Goal: Task Accomplishment & Management: Complete application form

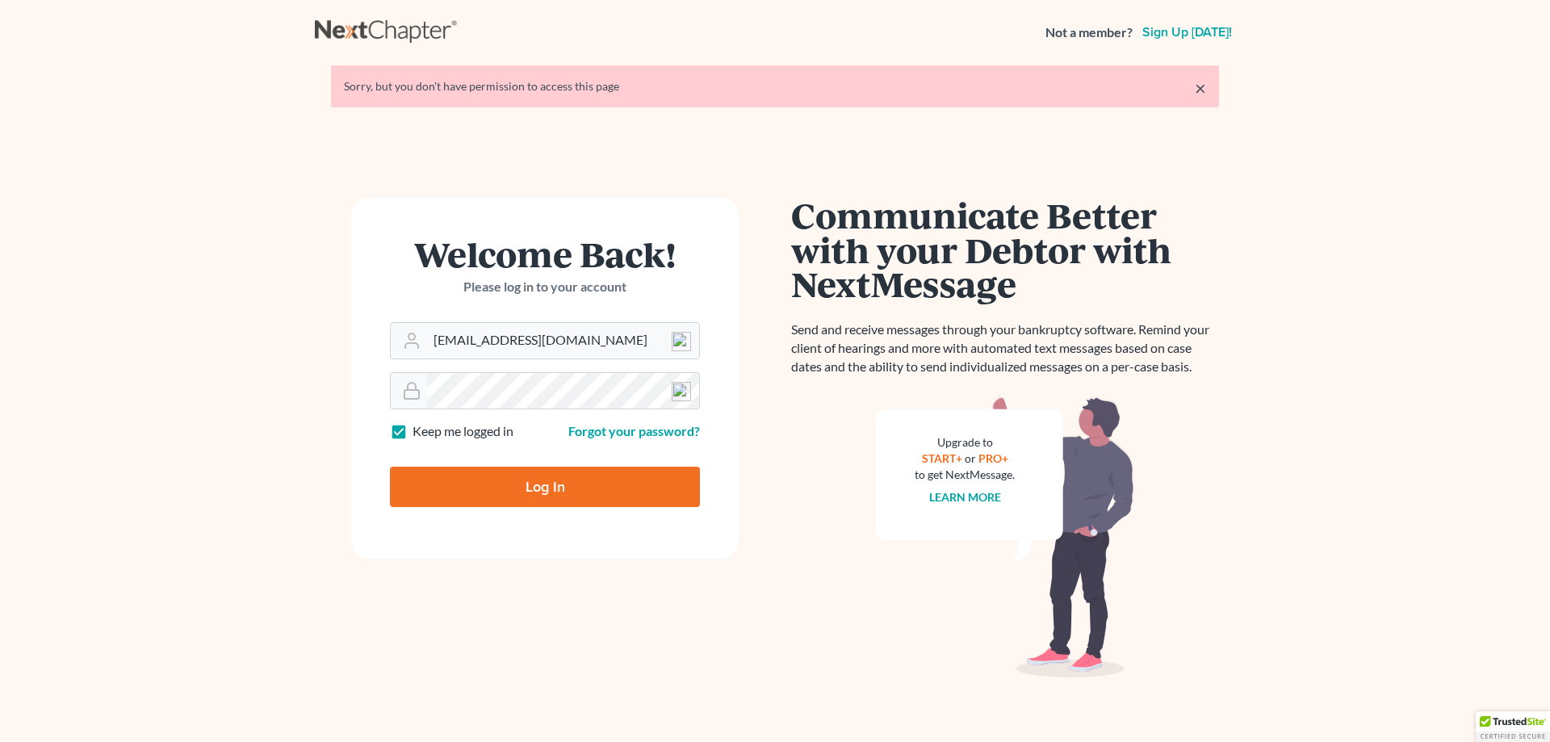
click at [489, 480] on input "Log In" at bounding box center [545, 487] width 310 height 40
type input "Thinking..."
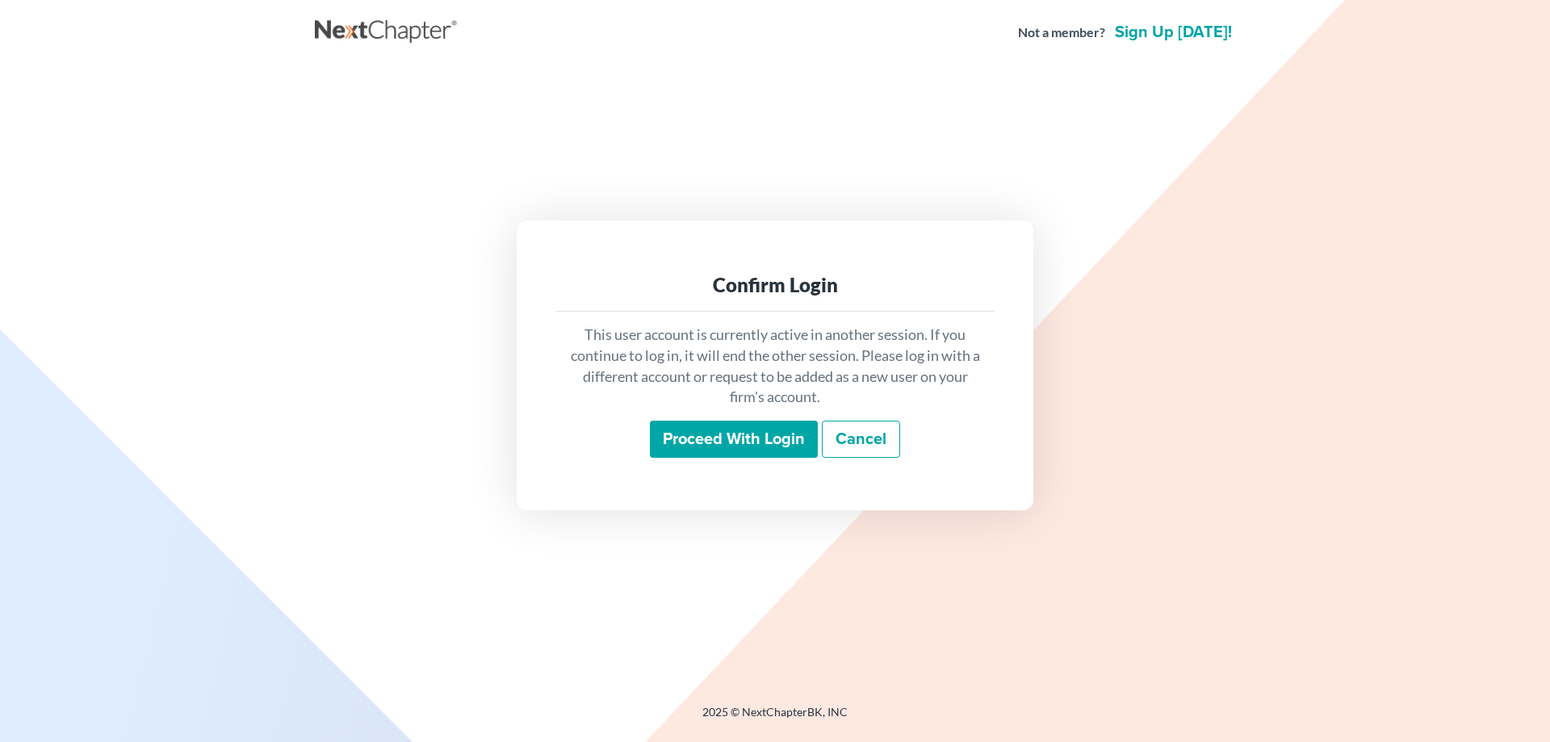
click at [742, 440] on input "Proceed with login" at bounding box center [734, 439] width 168 height 37
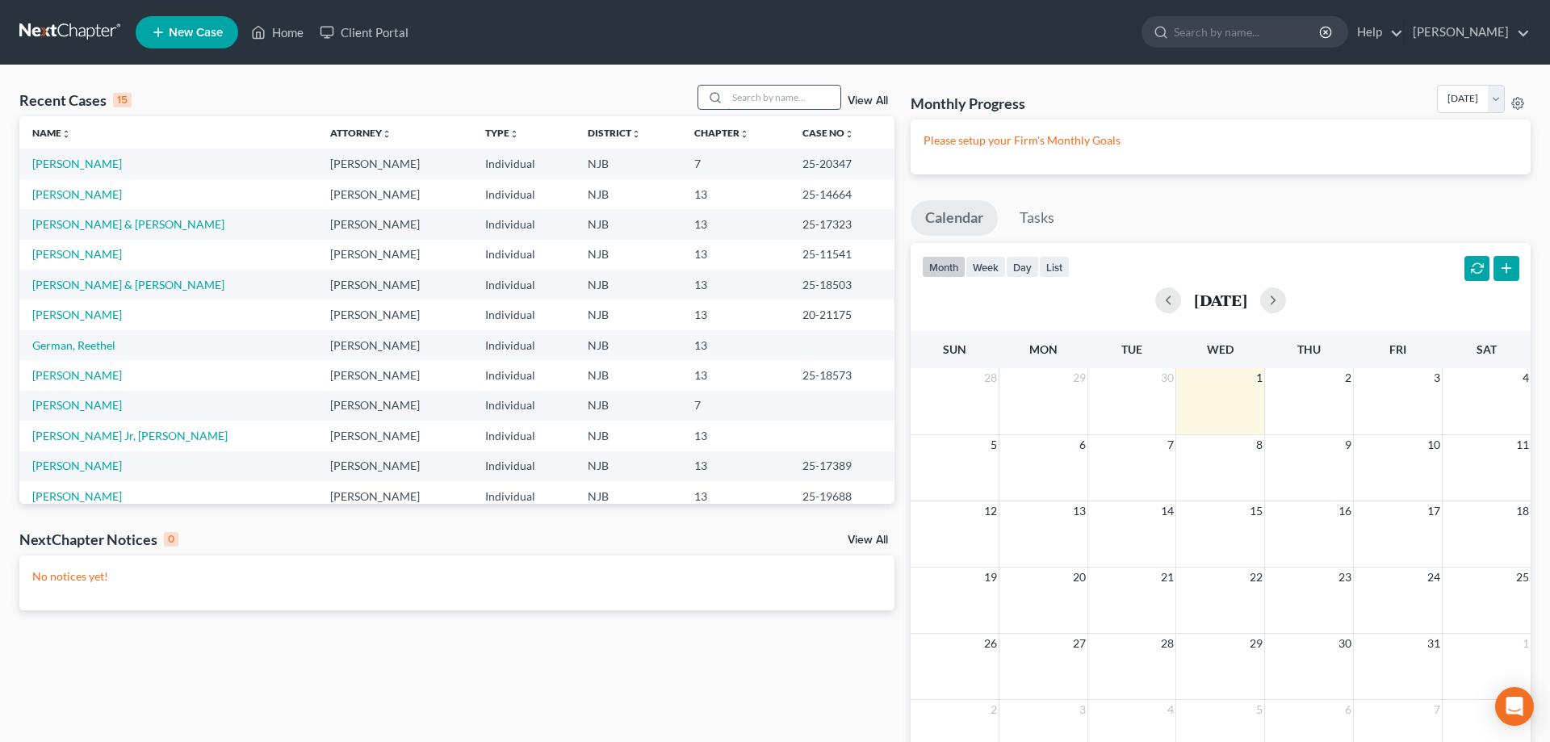
click at [735, 99] on input "search" at bounding box center [783, 97] width 113 height 23
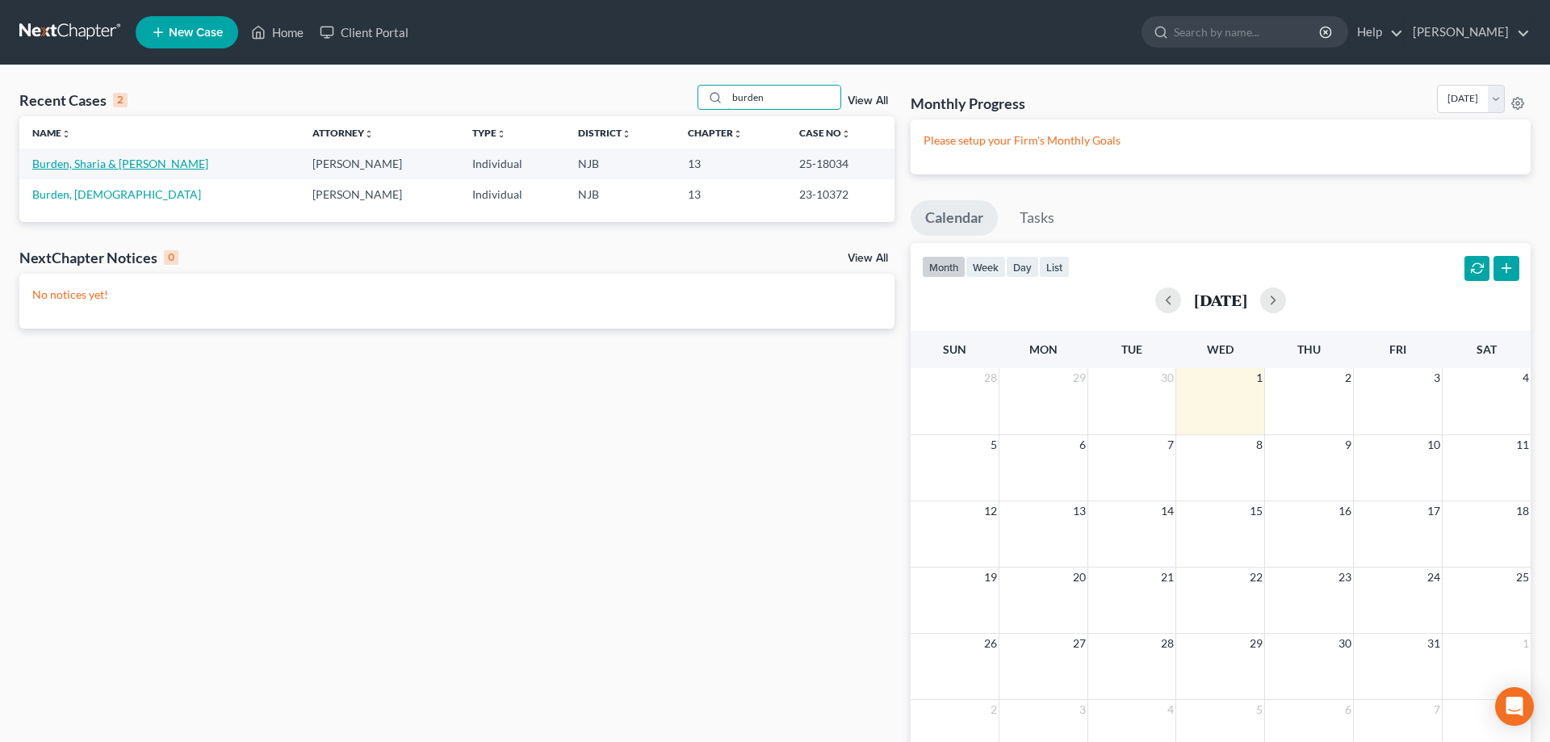
type input "burden"
click at [81, 170] on link "Burden, Sharia & [PERSON_NAME]" at bounding box center [120, 164] width 176 height 14
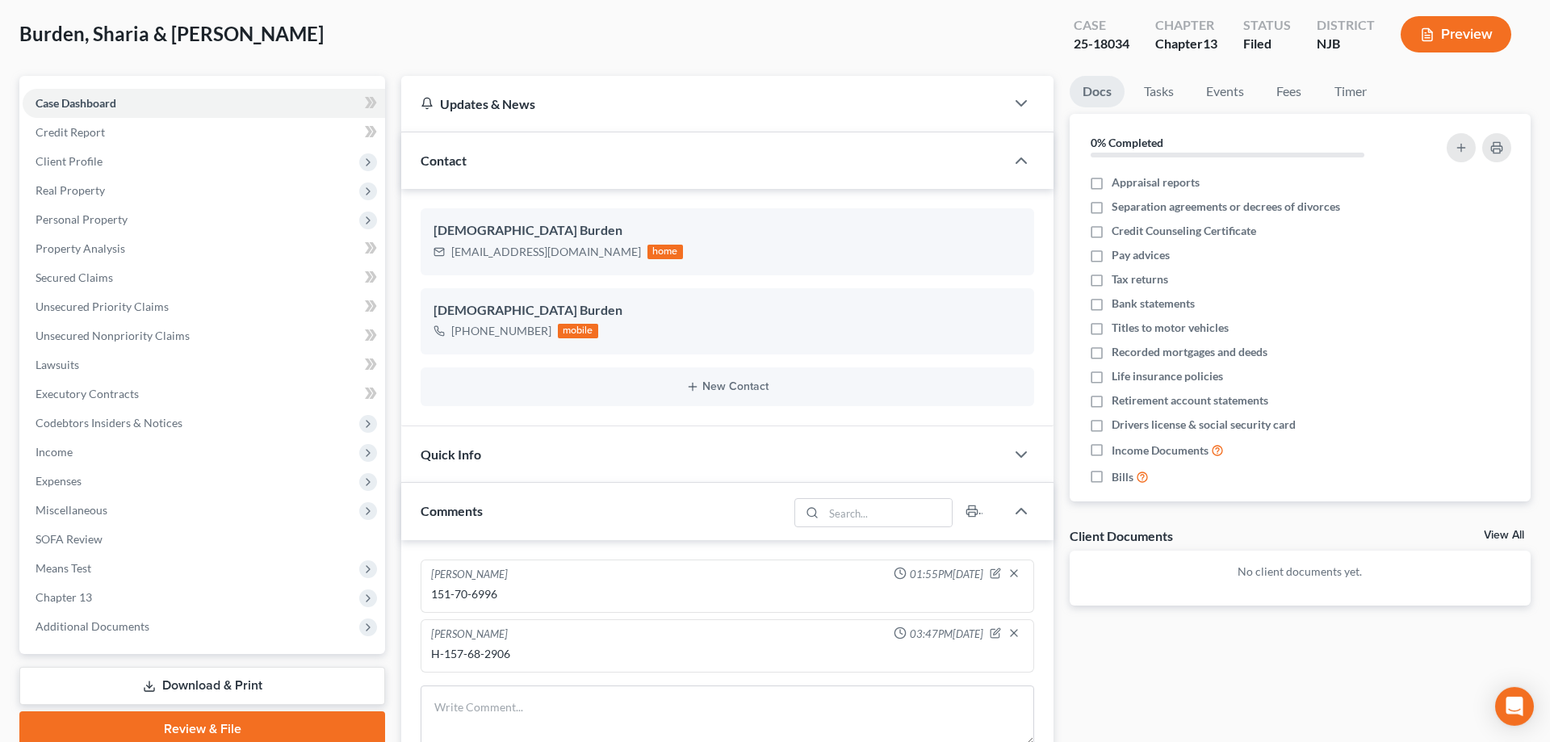
scroll to position [82, 0]
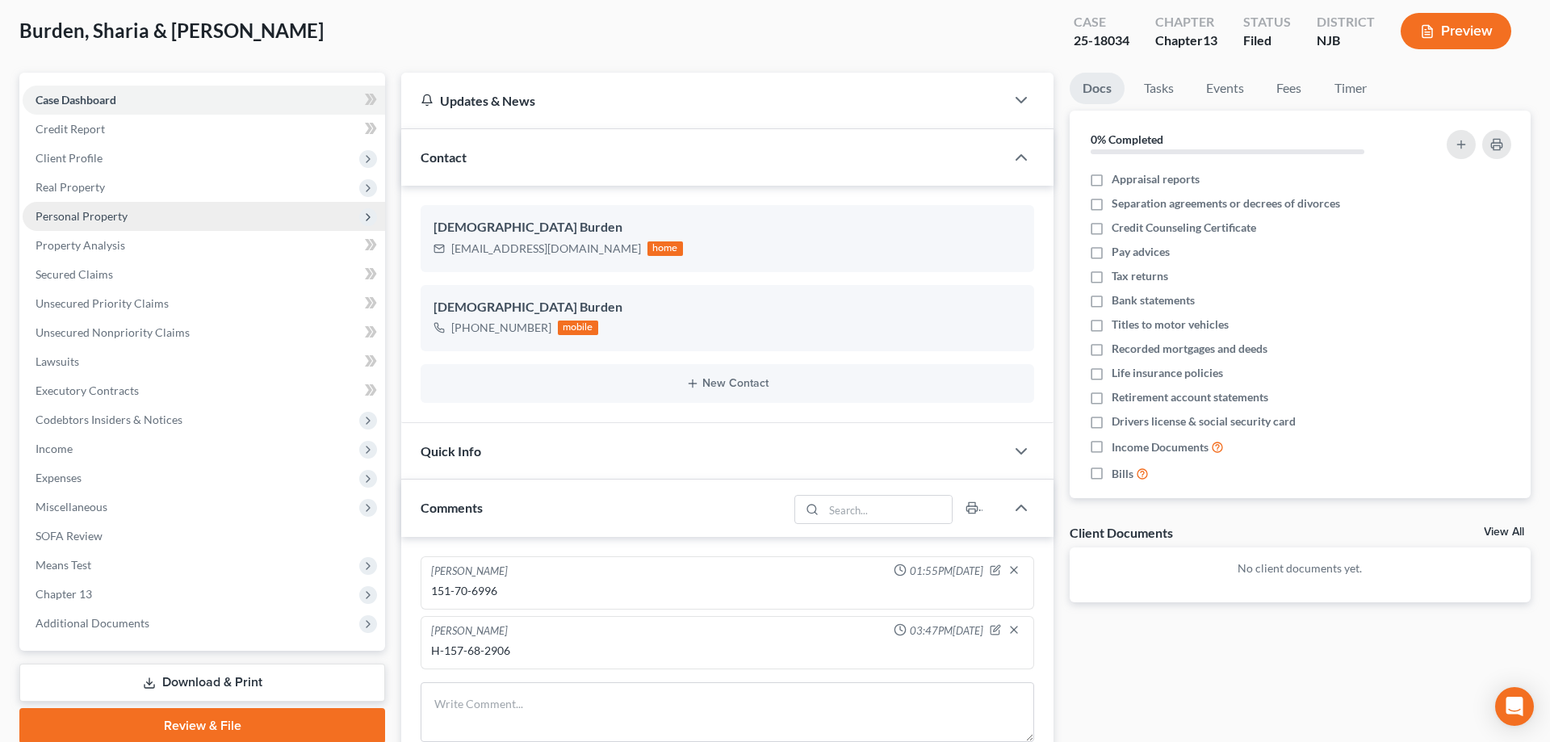
click at [59, 212] on span "Personal Property" at bounding box center [82, 216] width 92 height 14
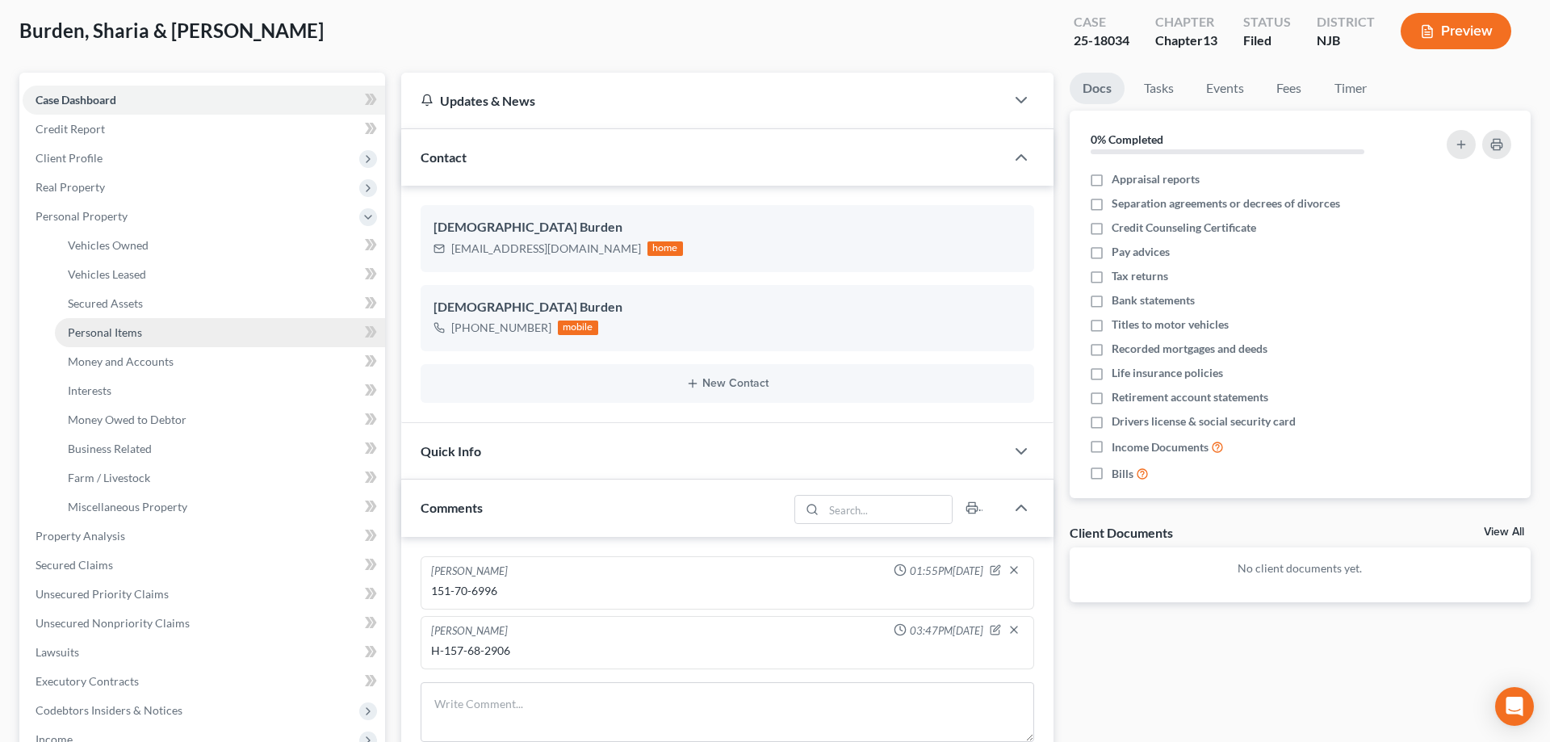
click at [93, 335] on span "Personal Items" at bounding box center [105, 332] width 74 height 14
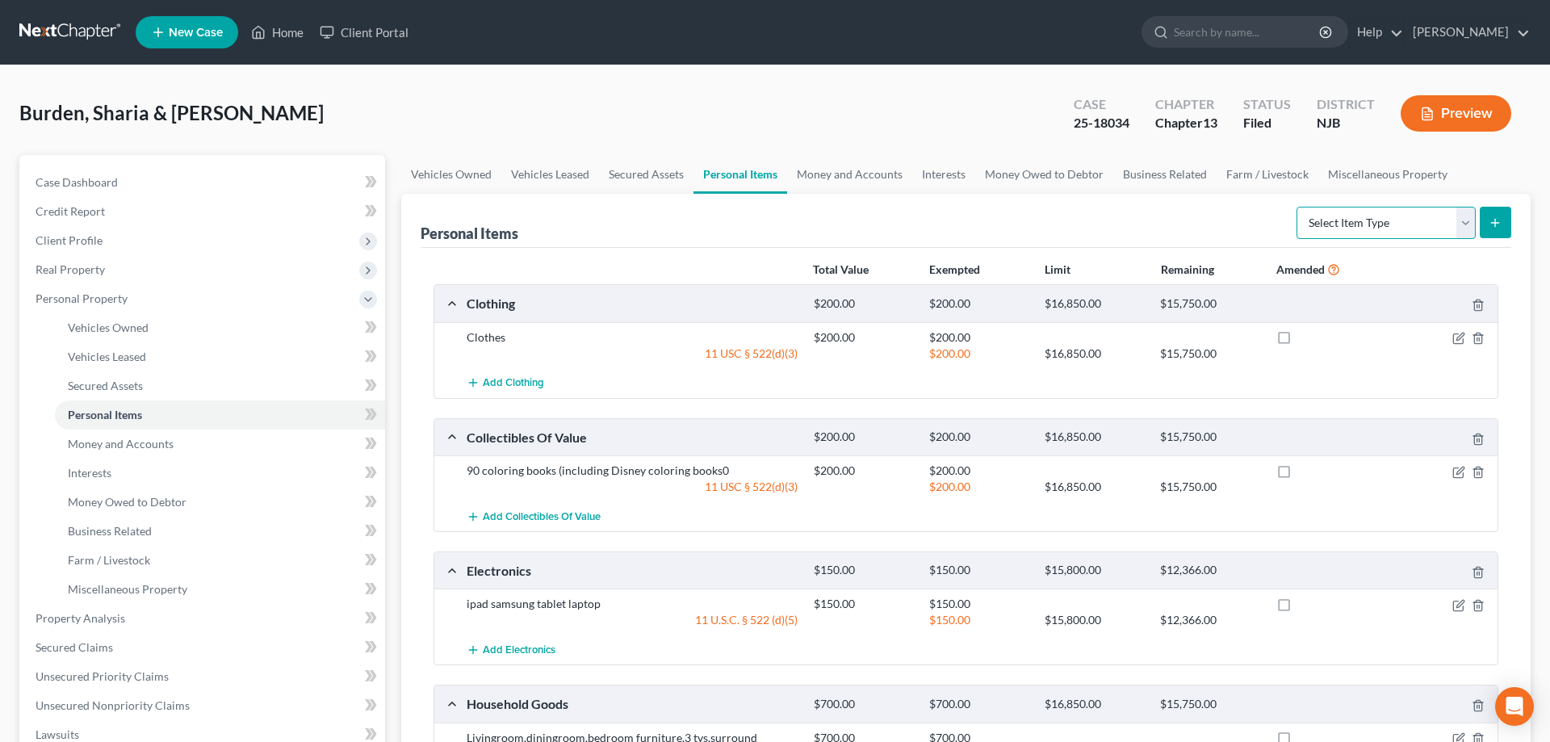
click at [1297, 207] on select "Select Item Type Clothing Collectibles Of Value Electronics Firearms Household …" at bounding box center [1386, 223] width 179 height 32
select select "firearms"
click option "Firearms" at bounding box center [0, 0] width 0 height 0
click at [1494, 220] on icon "submit" at bounding box center [1495, 222] width 13 height 13
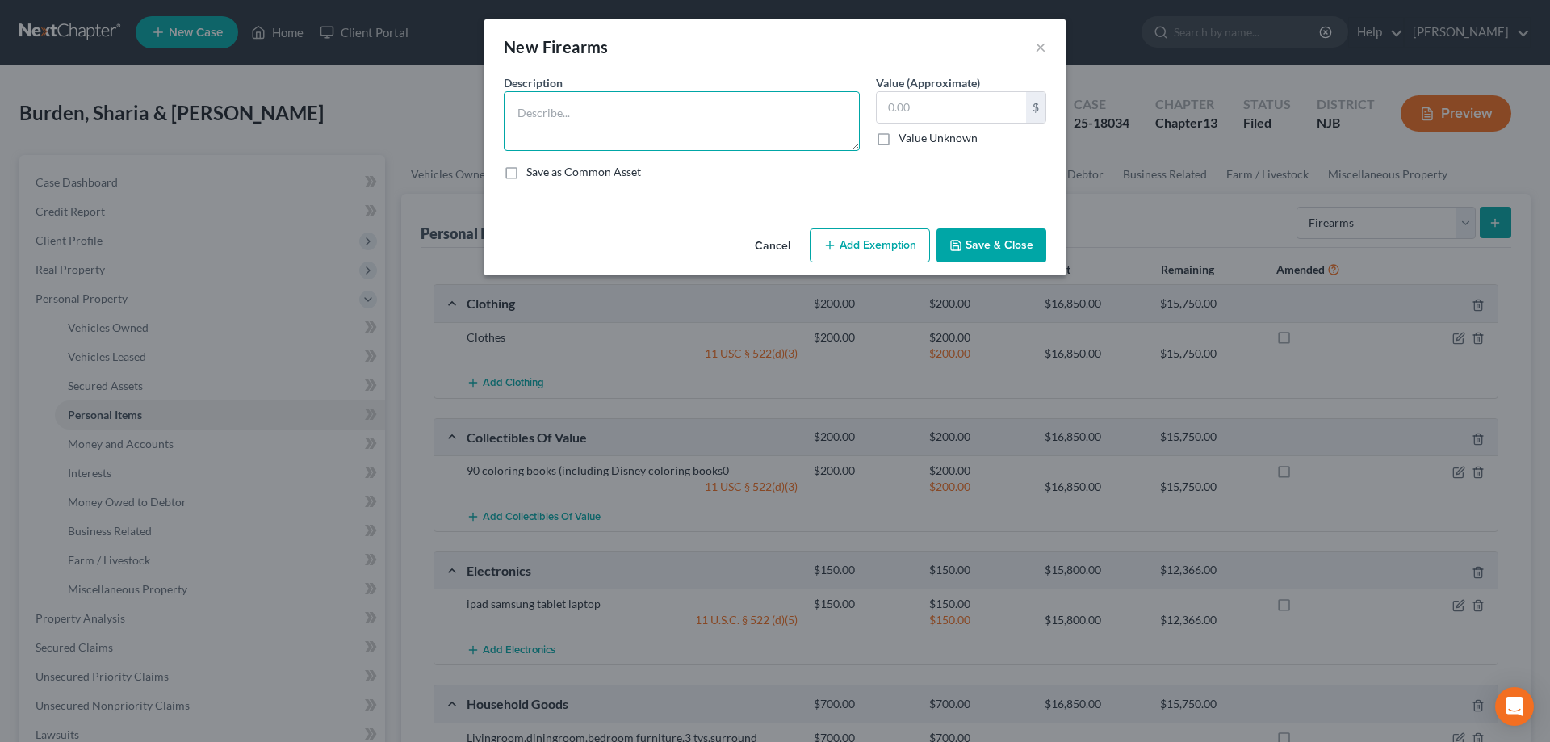
click at [597, 111] on textarea at bounding box center [682, 121] width 356 height 60
type textarea "Glock 43"
click at [909, 118] on input "text" at bounding box center [951, 107] width 149 height 31
type input "250"
click at [885, 245] on button "Add Exemption" at bounding box center [870, 246] width 120 height 34
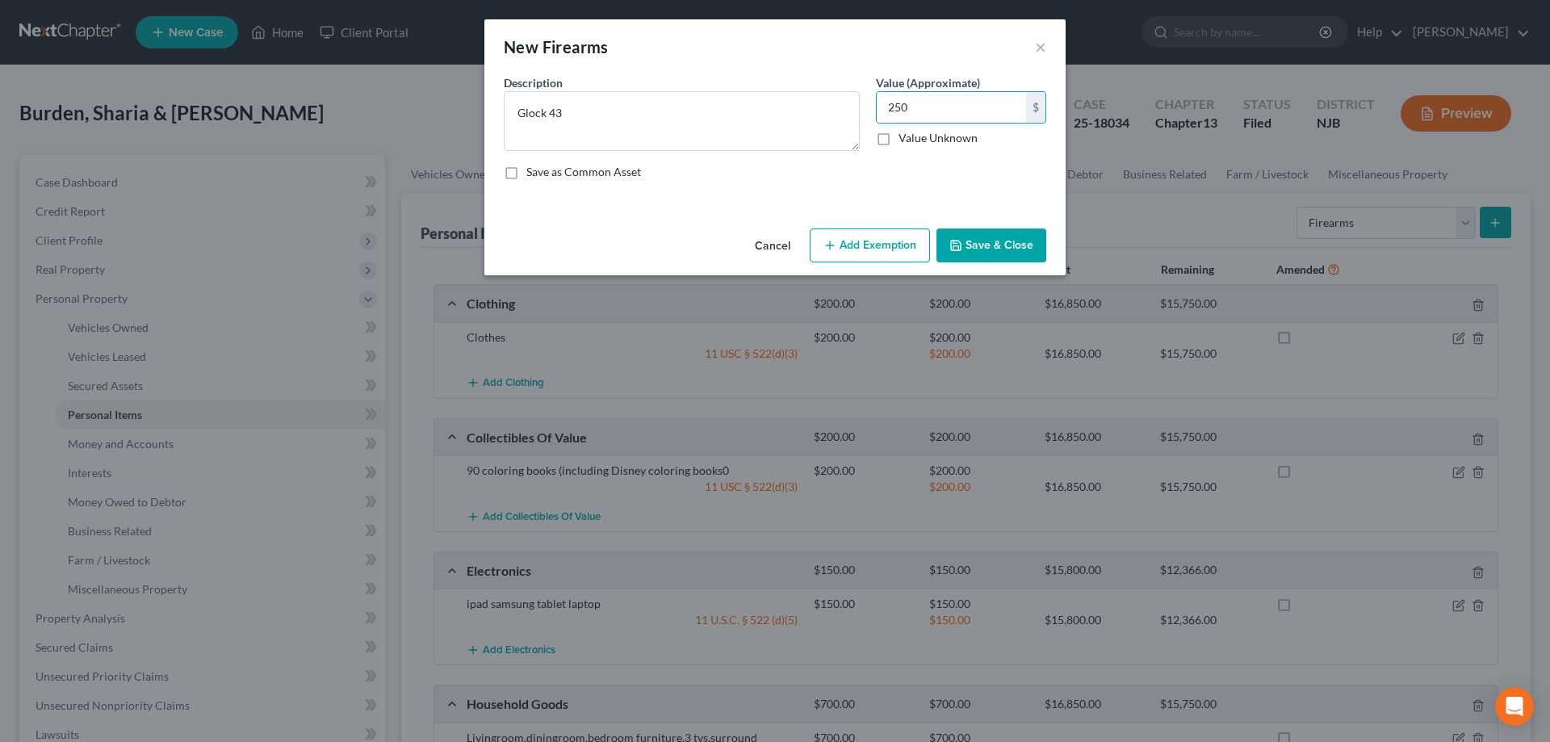
select select "2"
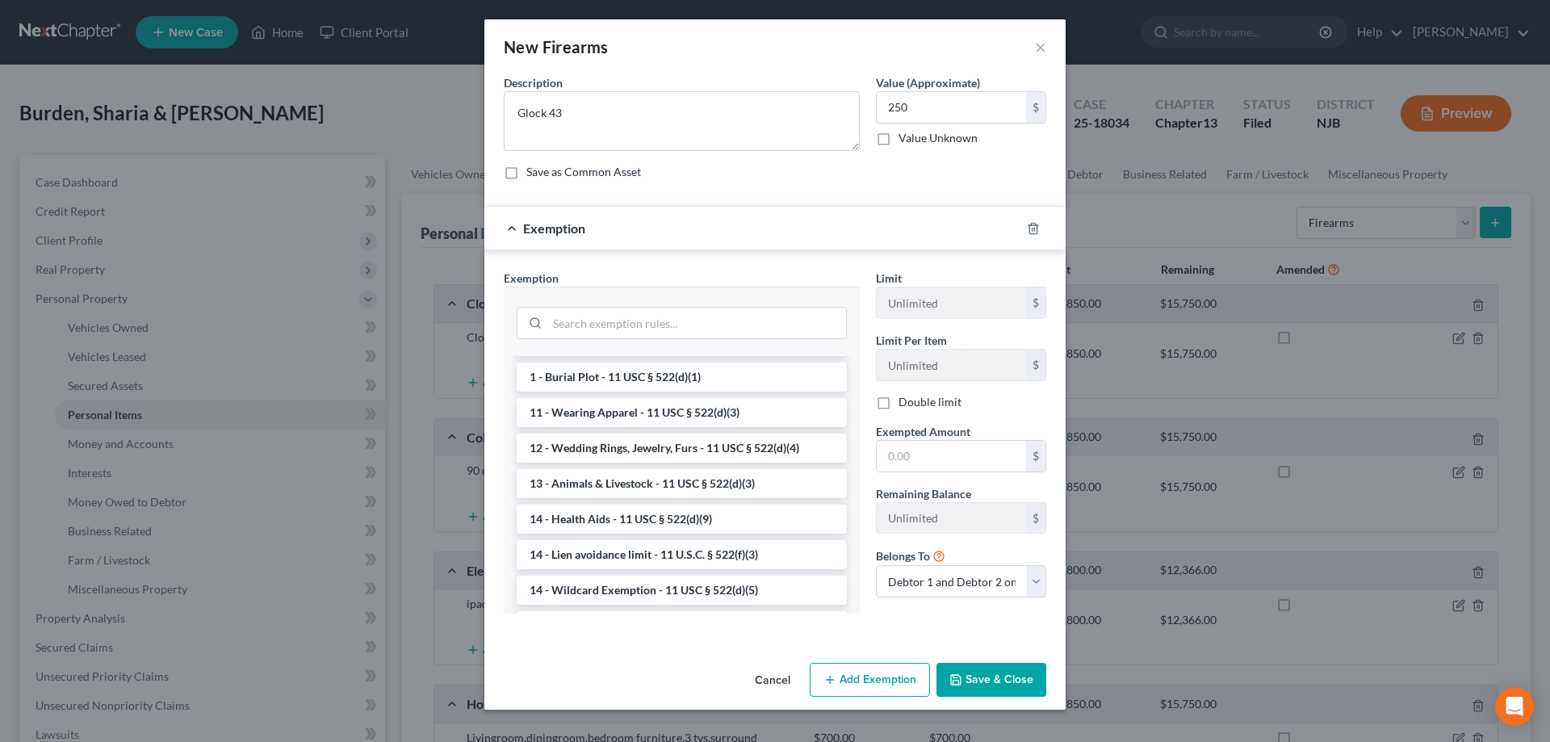
scroll to position [247, 0]
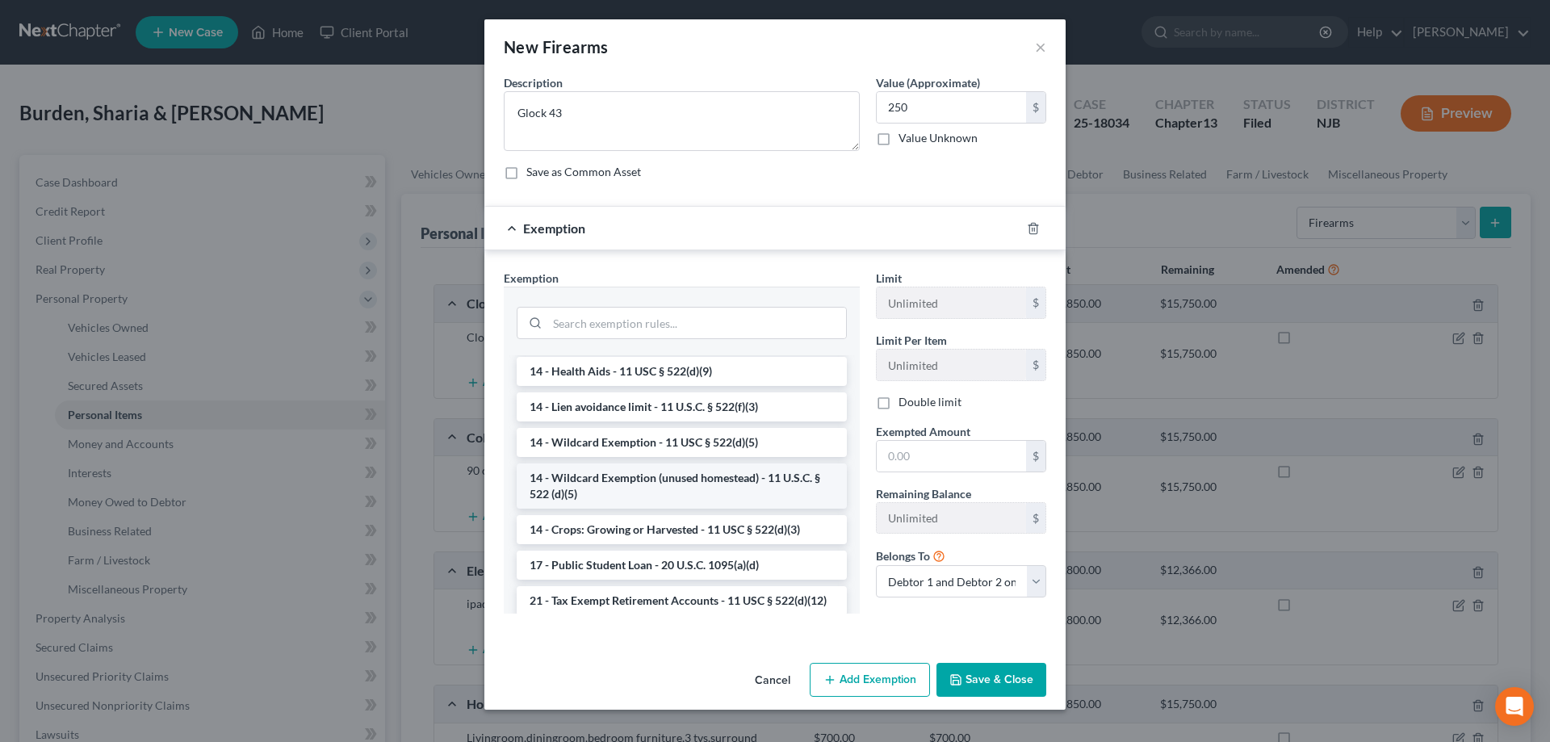
click at [644, 484] on li "14 - Wildcard Exemption (unused homestead) - 11 U.S.C. § 522 (d)(5)" at bounding box center [682, 485] width 330 height 45
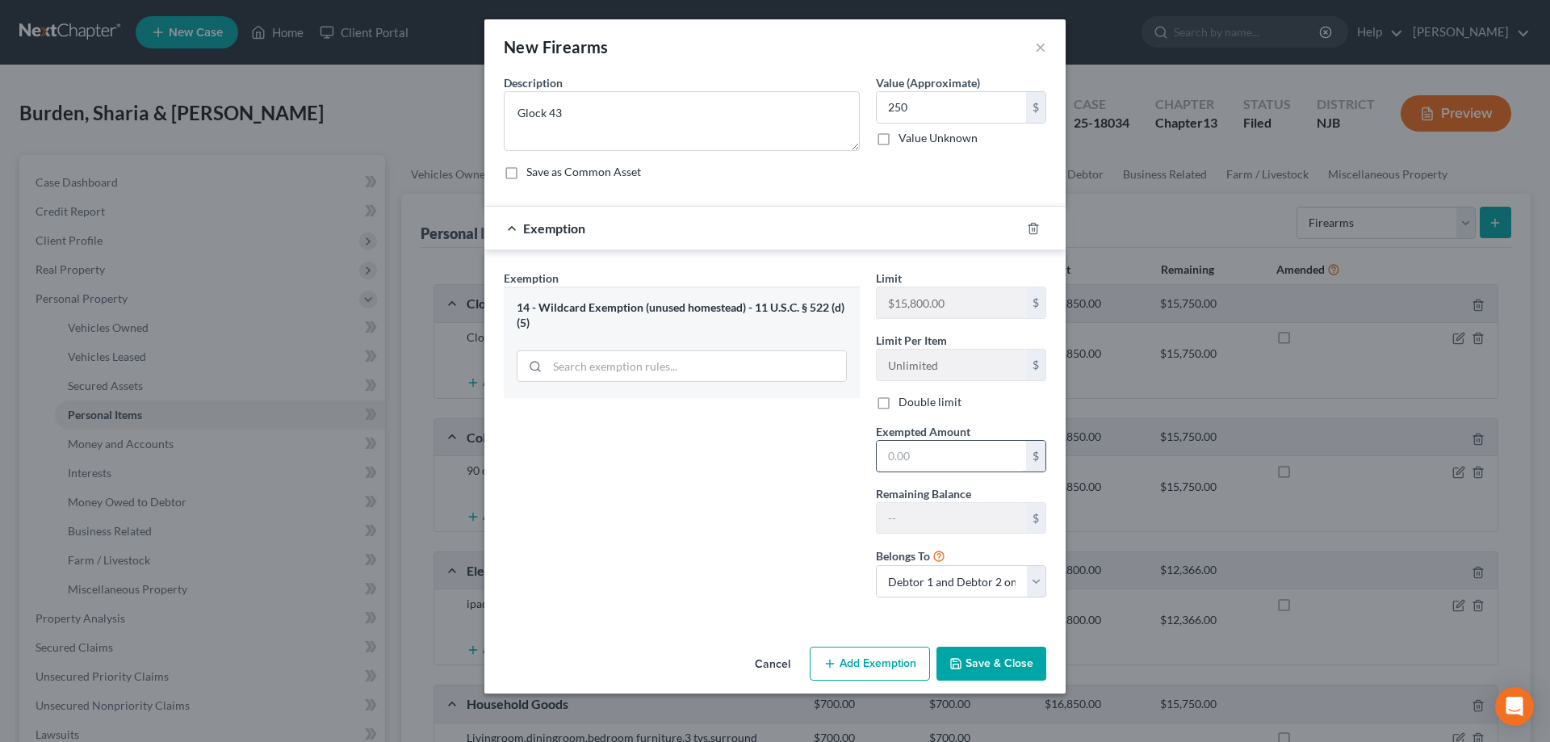
click at [929, 466] on input "text" at bounding box center [951, 456] width 149 height 31
type input "250"
click at [984, 664] on button "Save & Close" at bounding box center [992, 664] width 110 height 34
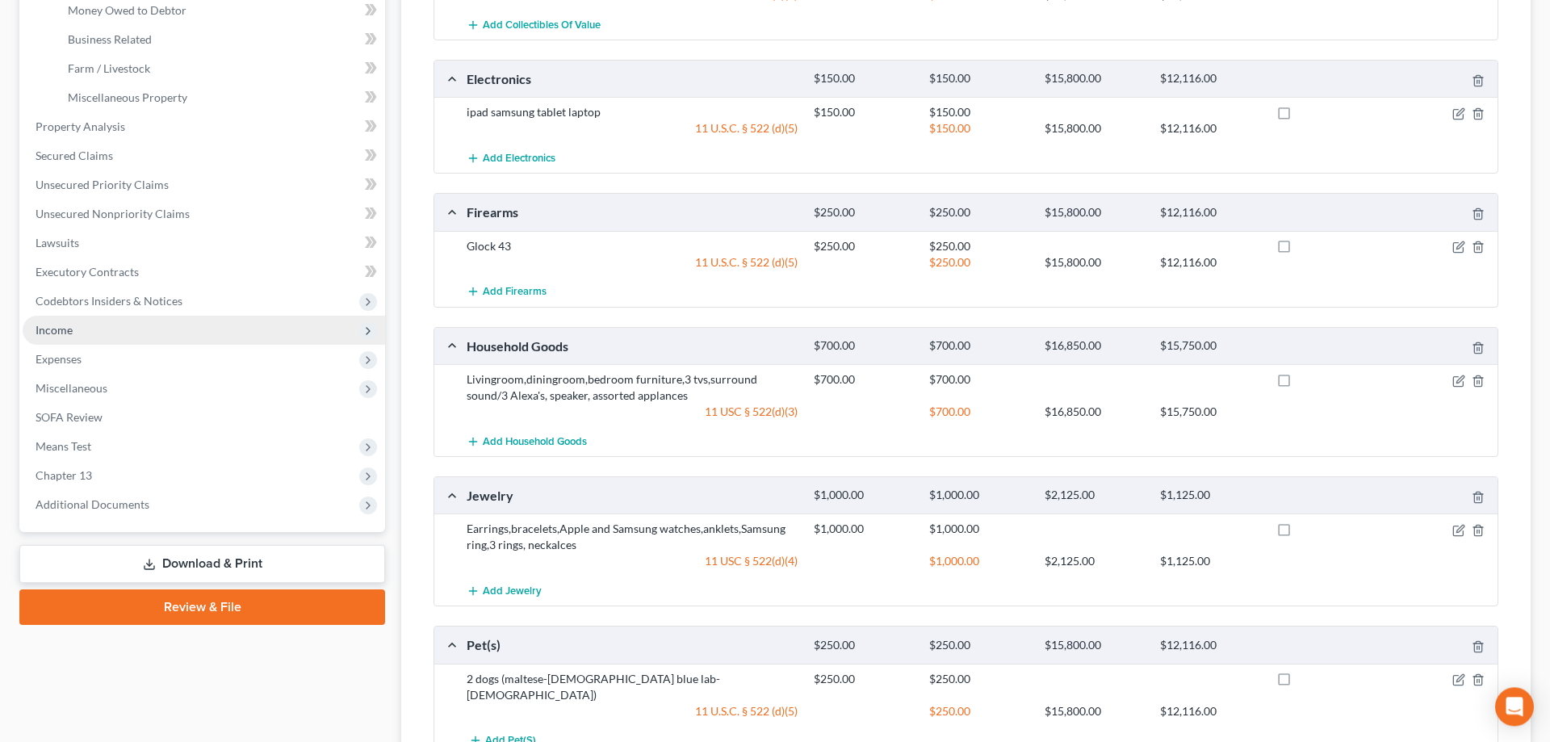
scroll to position [494, 0]
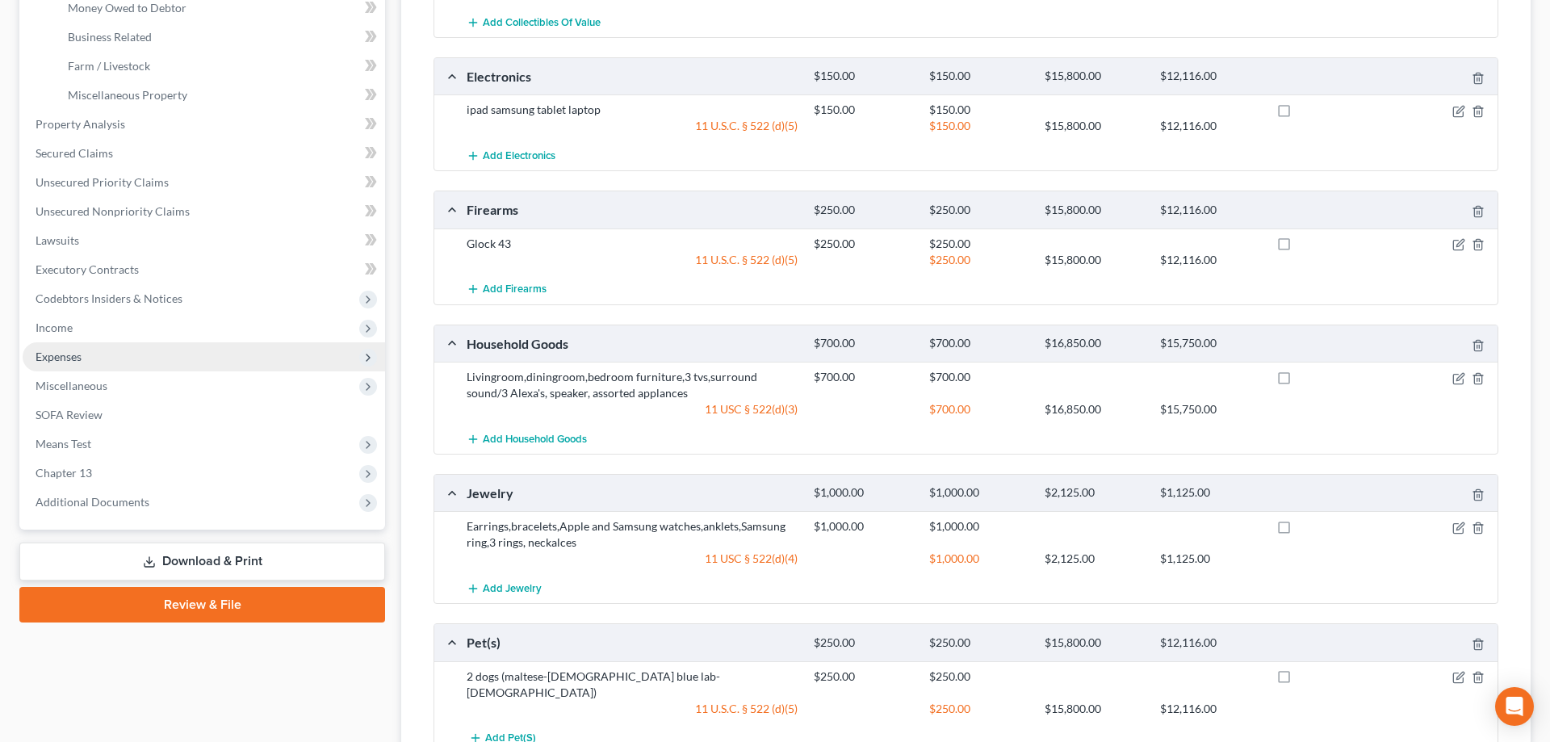
click at [65, 354] on span "Expenses" at bounding box center [59, 357] width 46 height 14
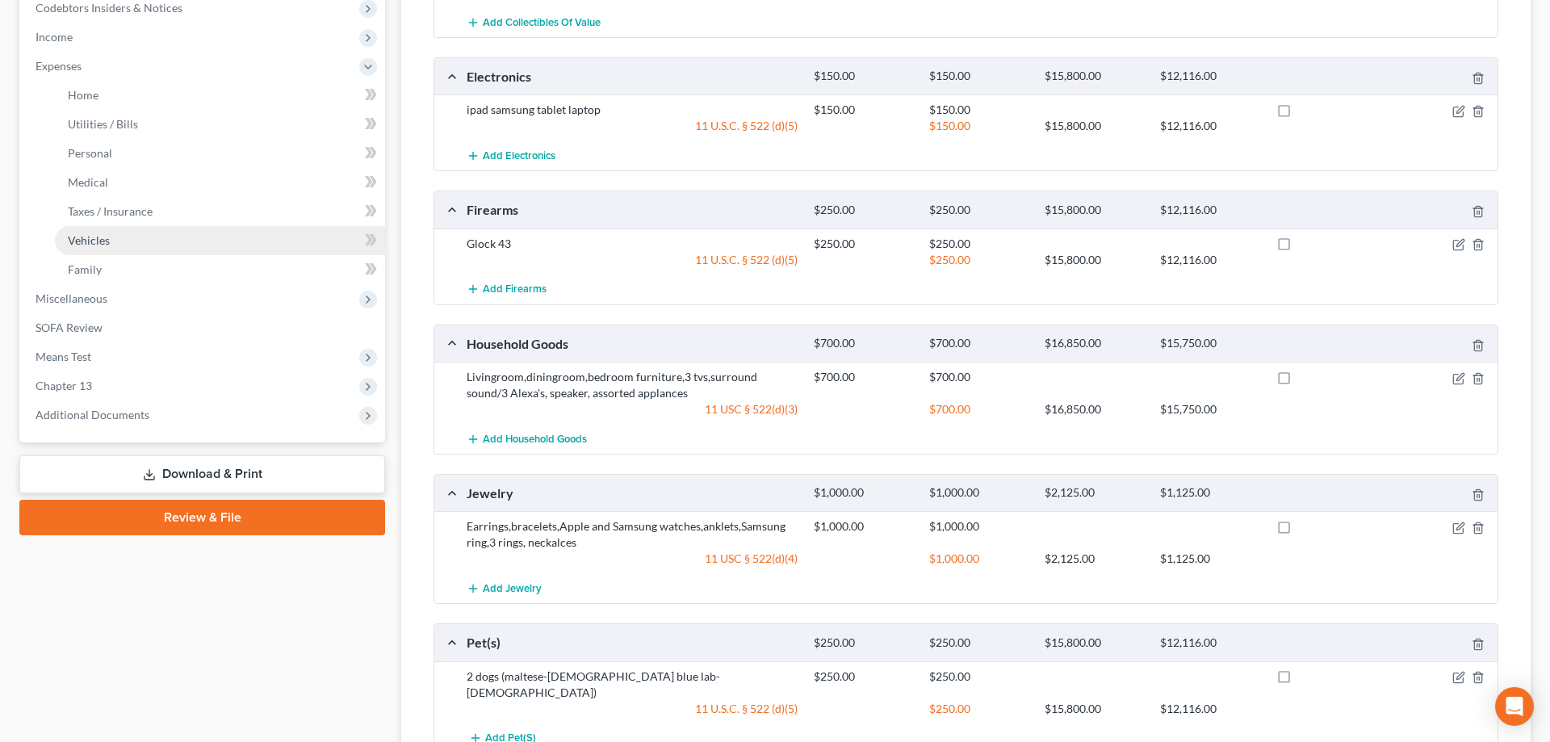
click at [92, 241] on span "Vehicles" at bounding box center [89, 240] width 42 height 14
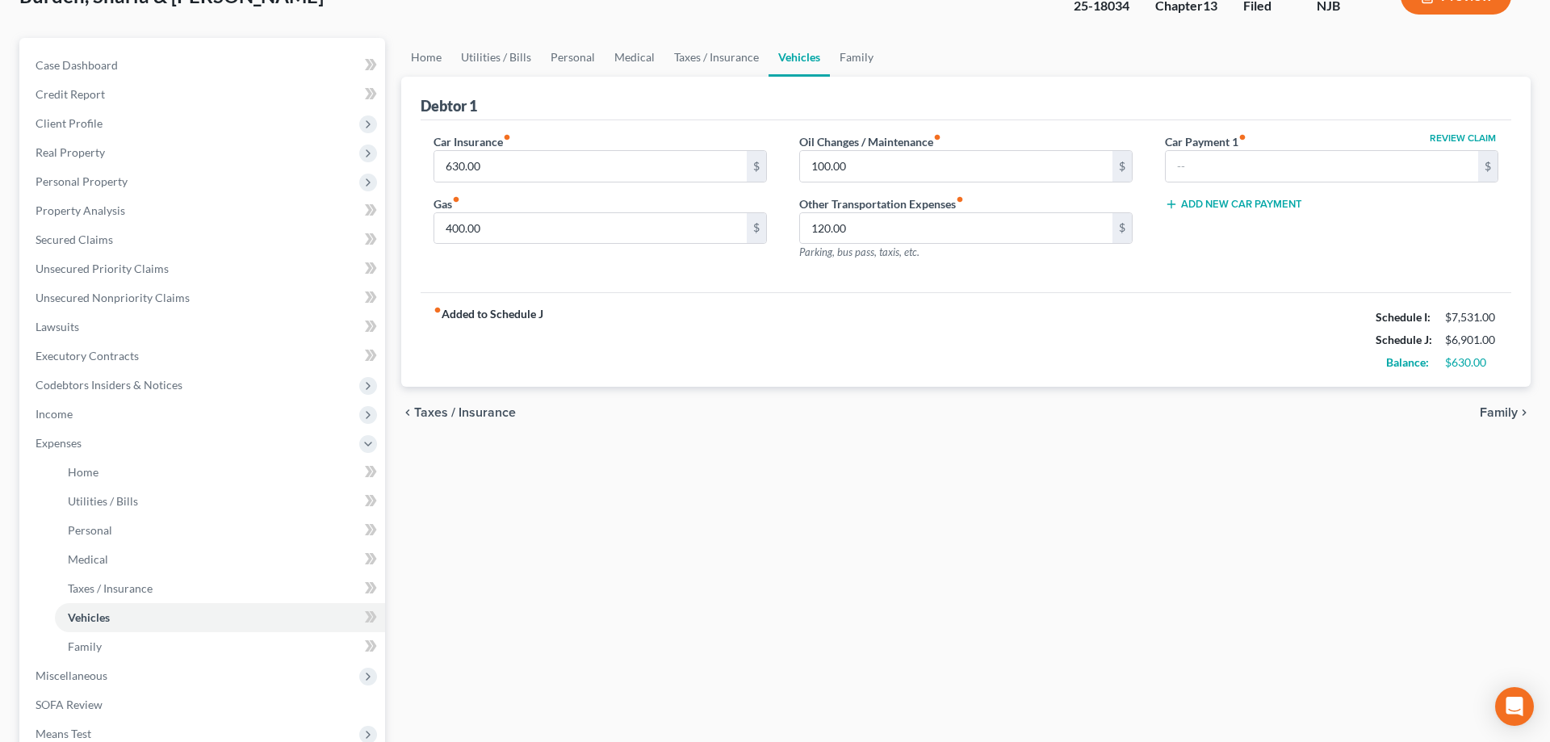
scroll to position [247, 0]
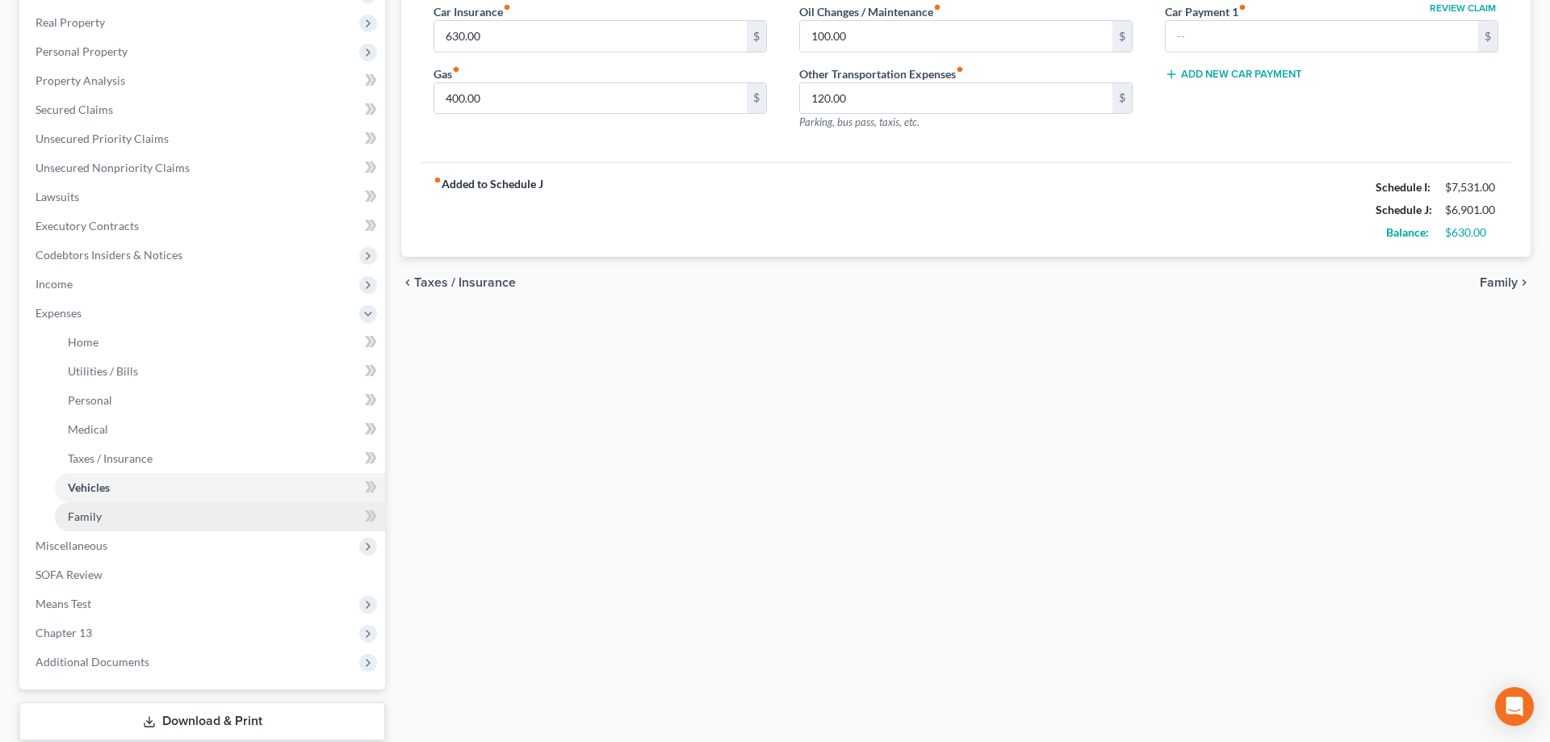
click at [88, 520] on span "Family" at bounding box center [85, 516] width 34 height 14
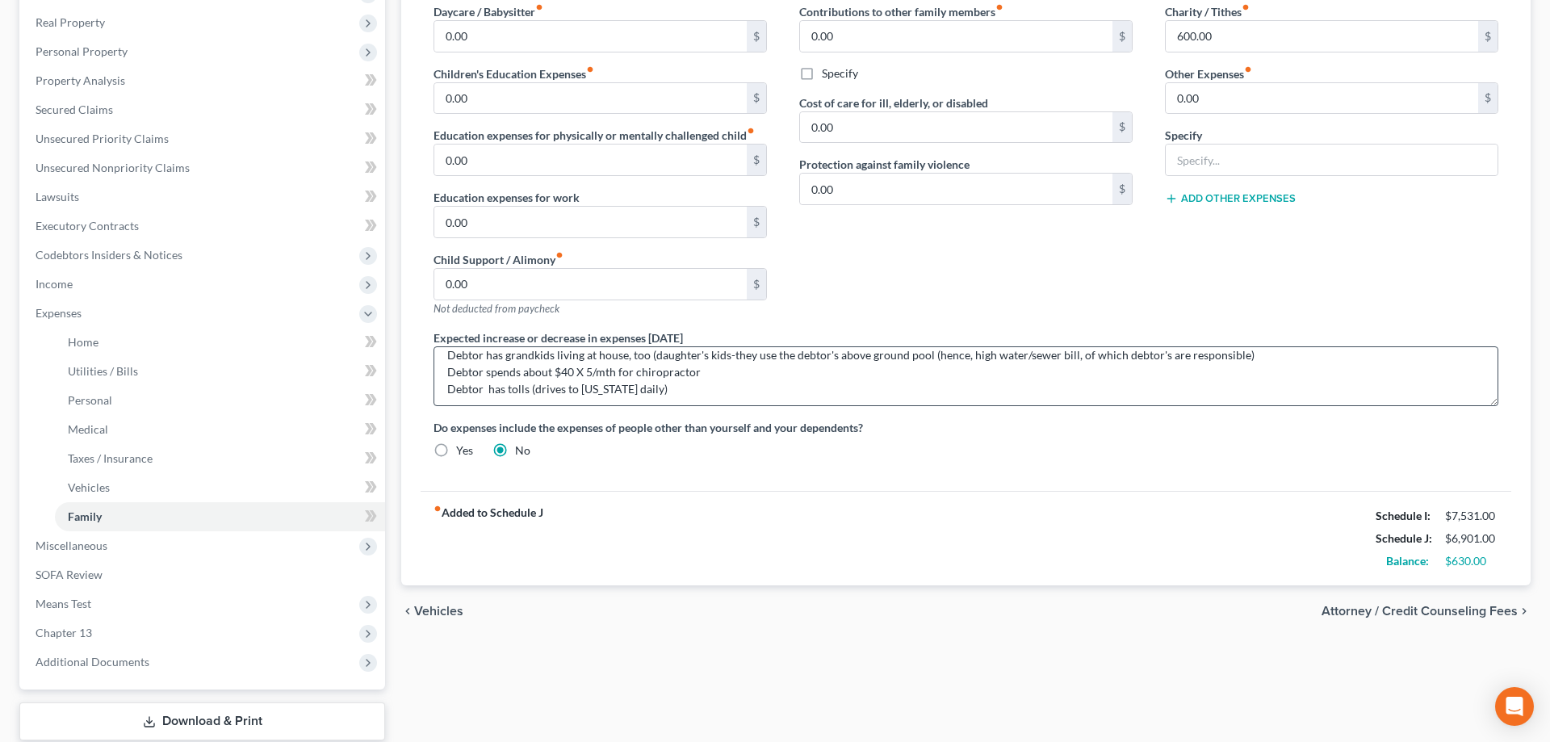
scroll to position [17, 0]
click at [91, 488] on span "Vehicles" at bounding box center [89, 487] width 42 height 14
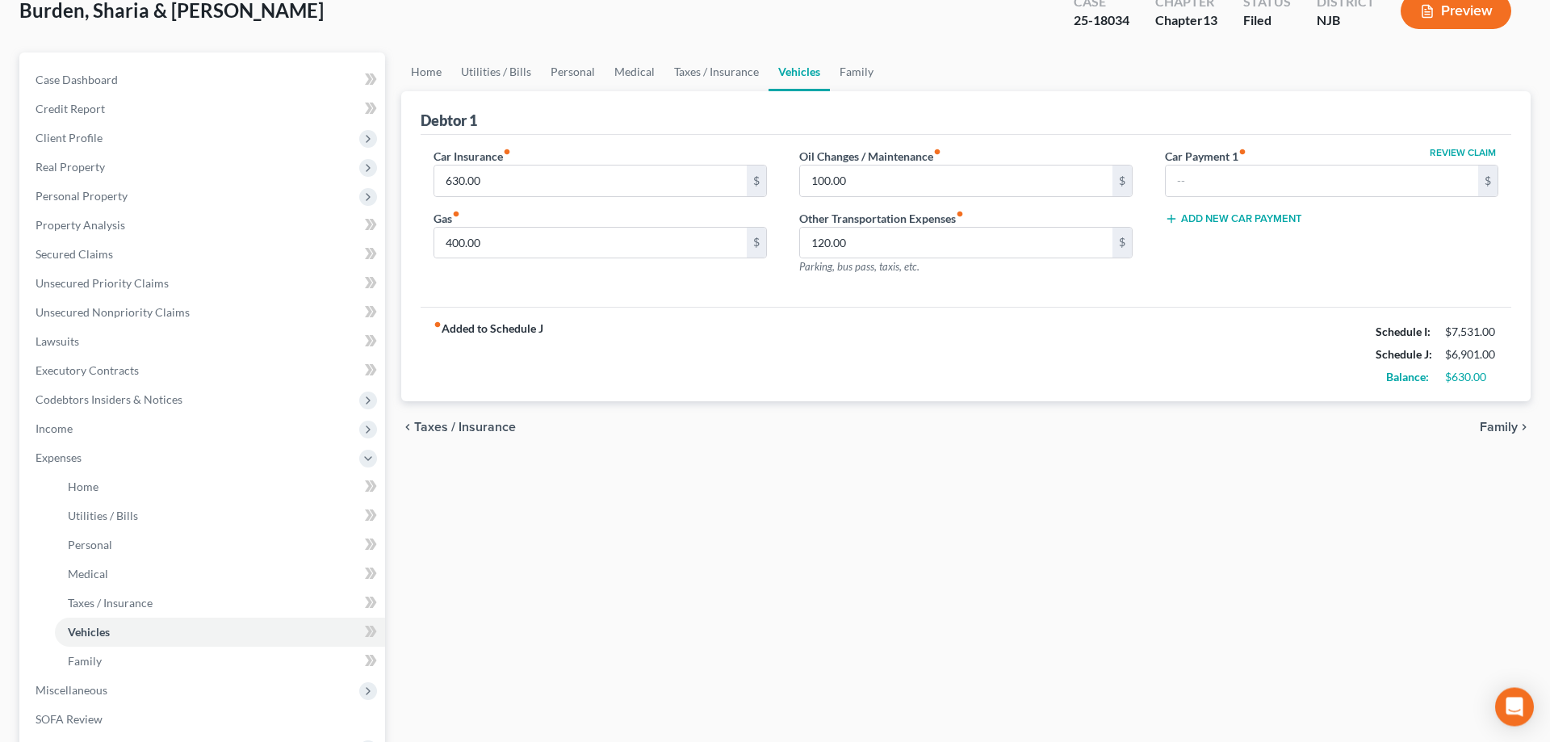
scroll to position [165, 0]
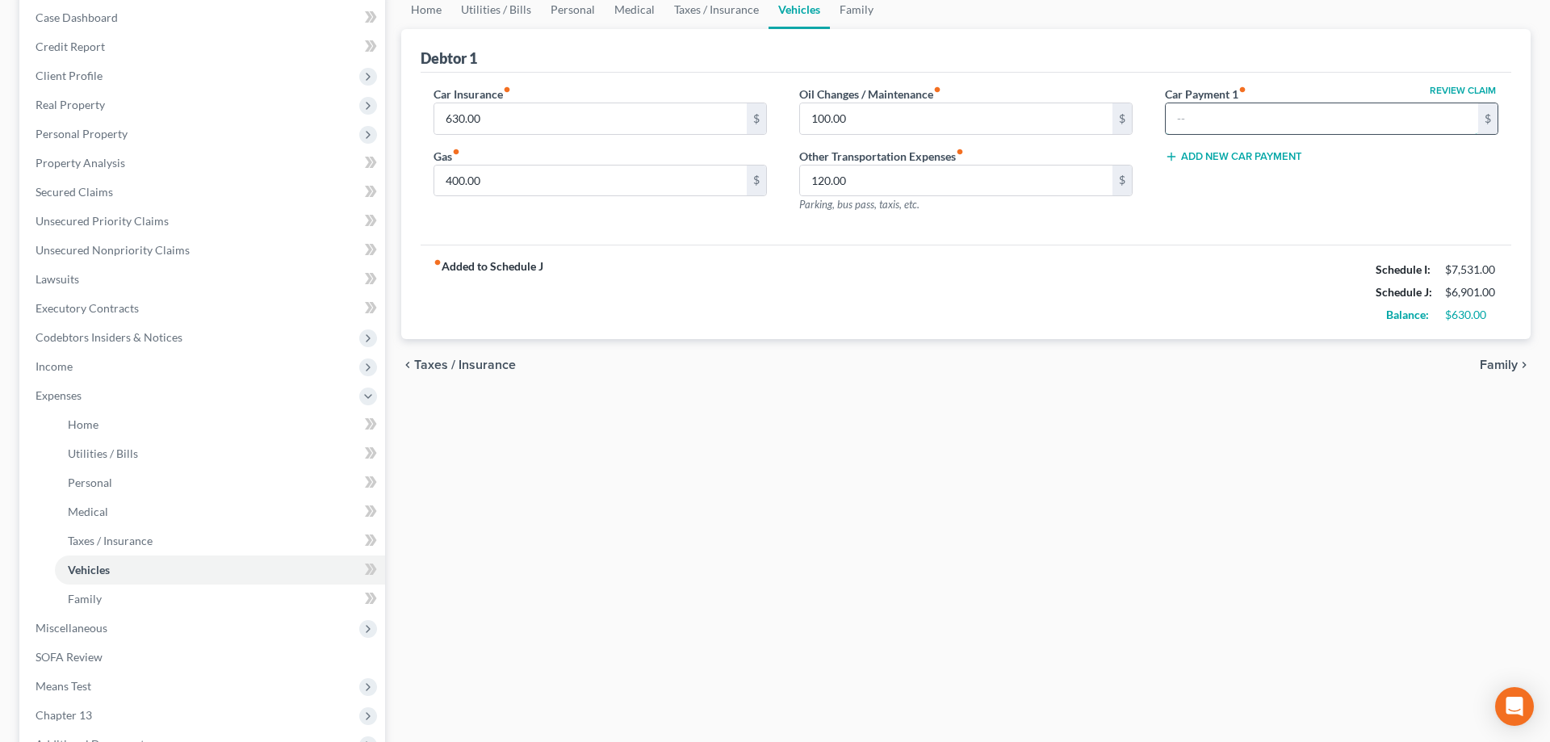
click at [1208, 121] on input "text" at bounding box center [1322, 118] width 312 height 31
type input "589"
click at [460, 119] on input "630.00" at bounding box center [590, 118] width 312 height 31
type input "300"
click at [458, 178] on input "400.00" at bounding box center [590, 181] width 312 height 31
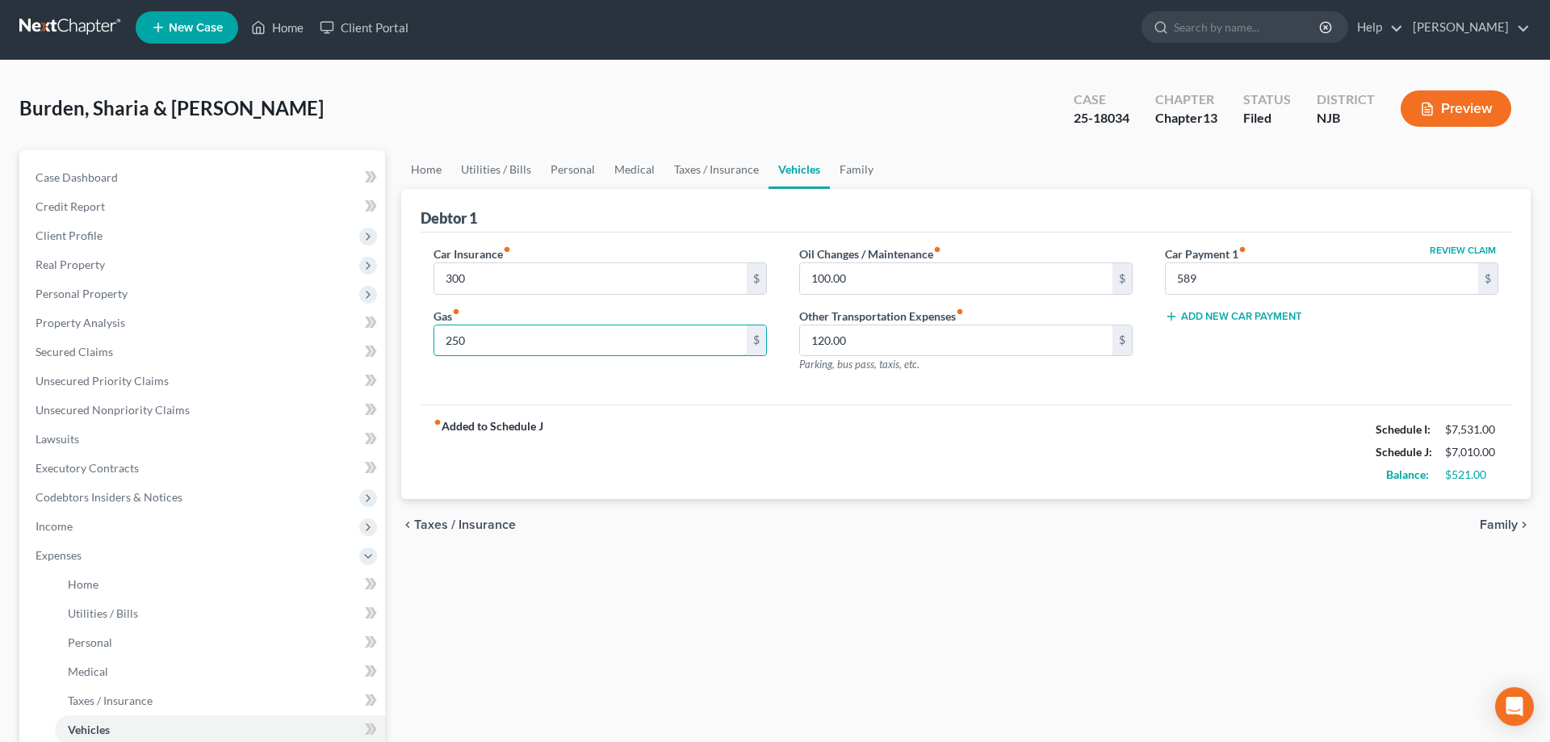
scroll to position [0, 0]
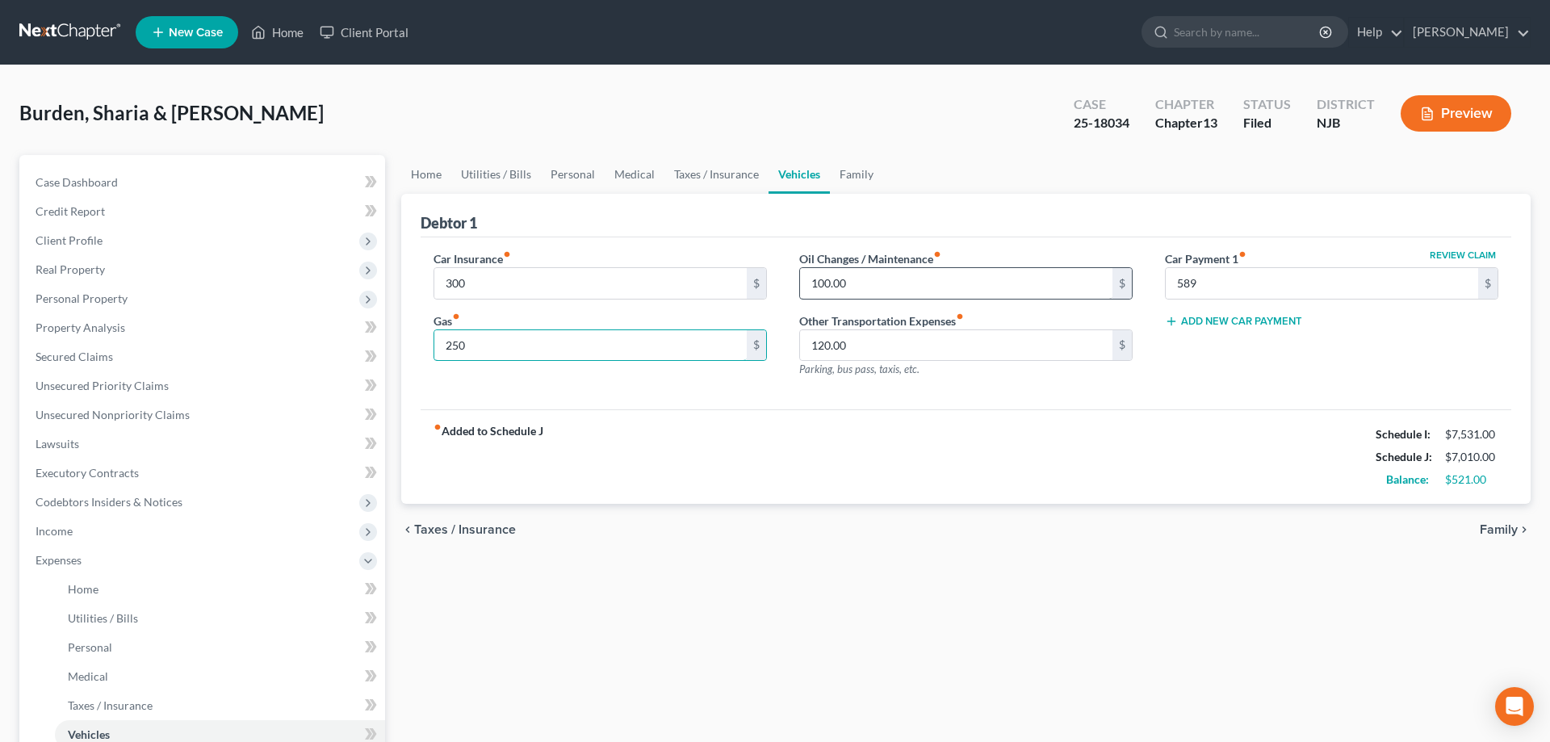
type input "250"
click at [826, 281] on input "100.00" at bounding box center [956, 283] width 312 height 31
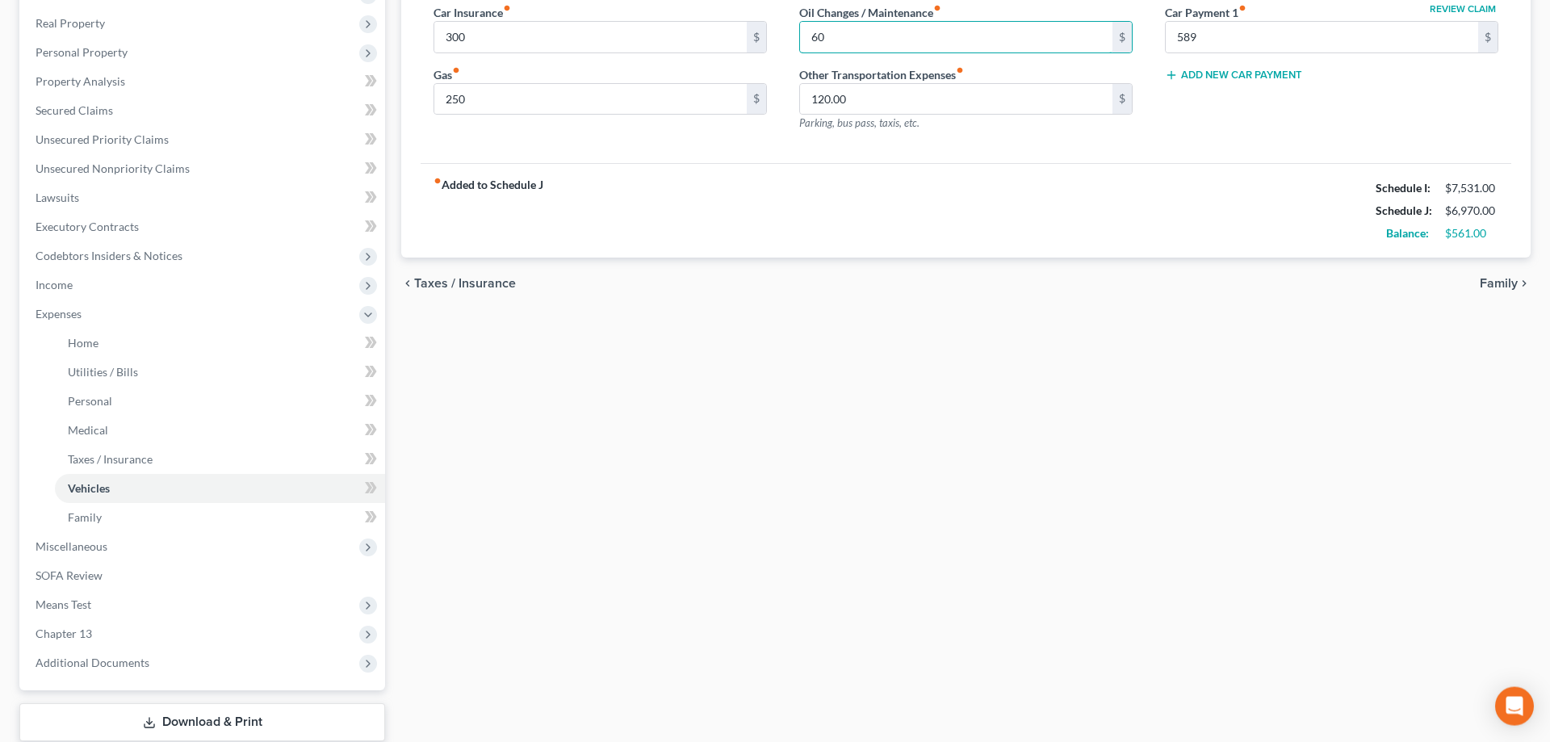
scroll to position [247, 0]
type input "60"
click at [91, 399] on span "Personal" at bounding box center [90, 400] width 44 height 14
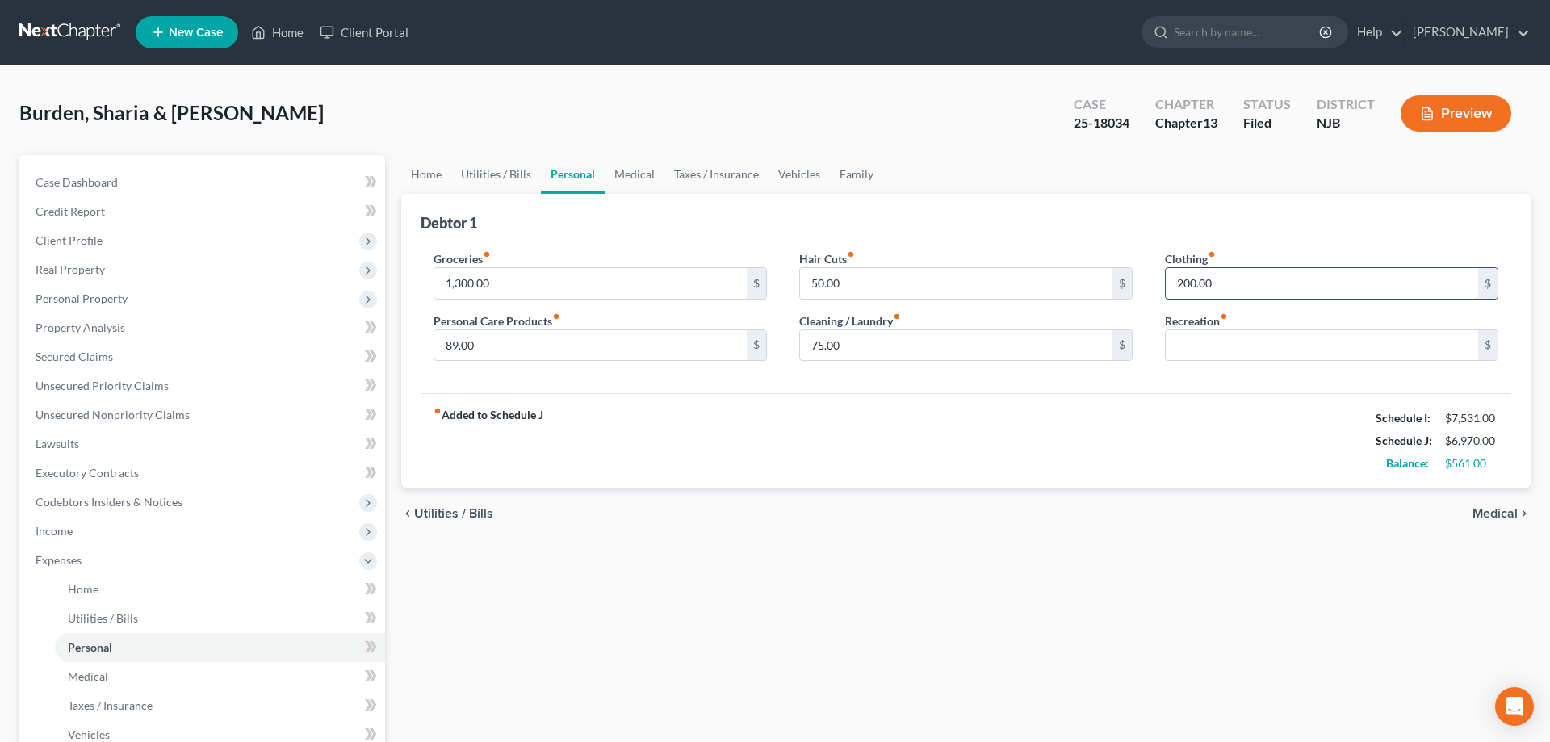
click at [1241, 282] on input "200.00" at bounding box center [1322, 283] width 312 height 31
click at [889, 445] on div "fiber_manual_record Added to Schedule J Schedule I: $7,531.00 Schedule J: $6,90…" at bounding box center [966, 440] width 1091 height 94
click at [118, 388] on span "Unsecured Priority Claims" at bounding box center [102, 386] width 133 height 14
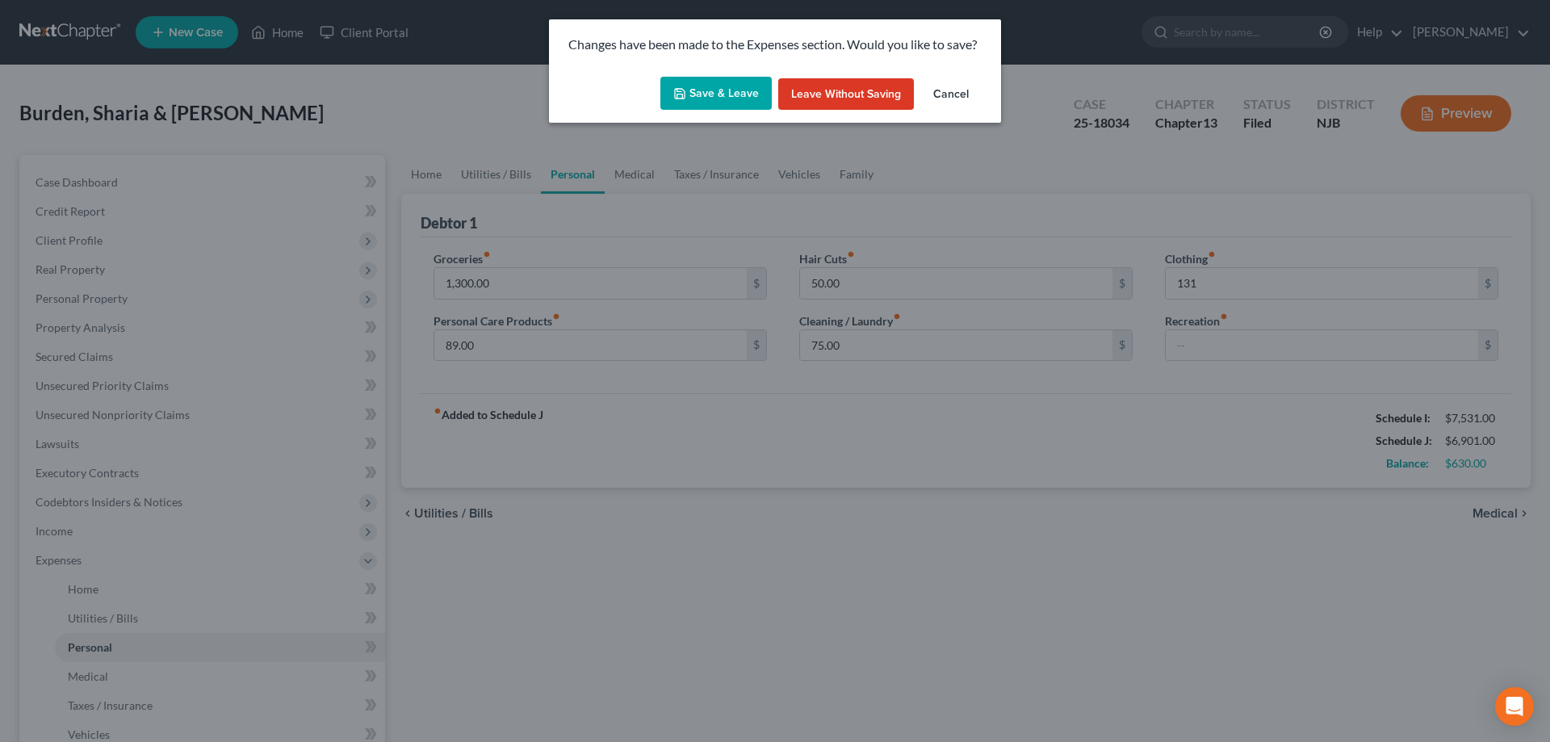
click at [723, 89] on button "Save & Leave" at bounding box center [715, 94] width 111 height 34
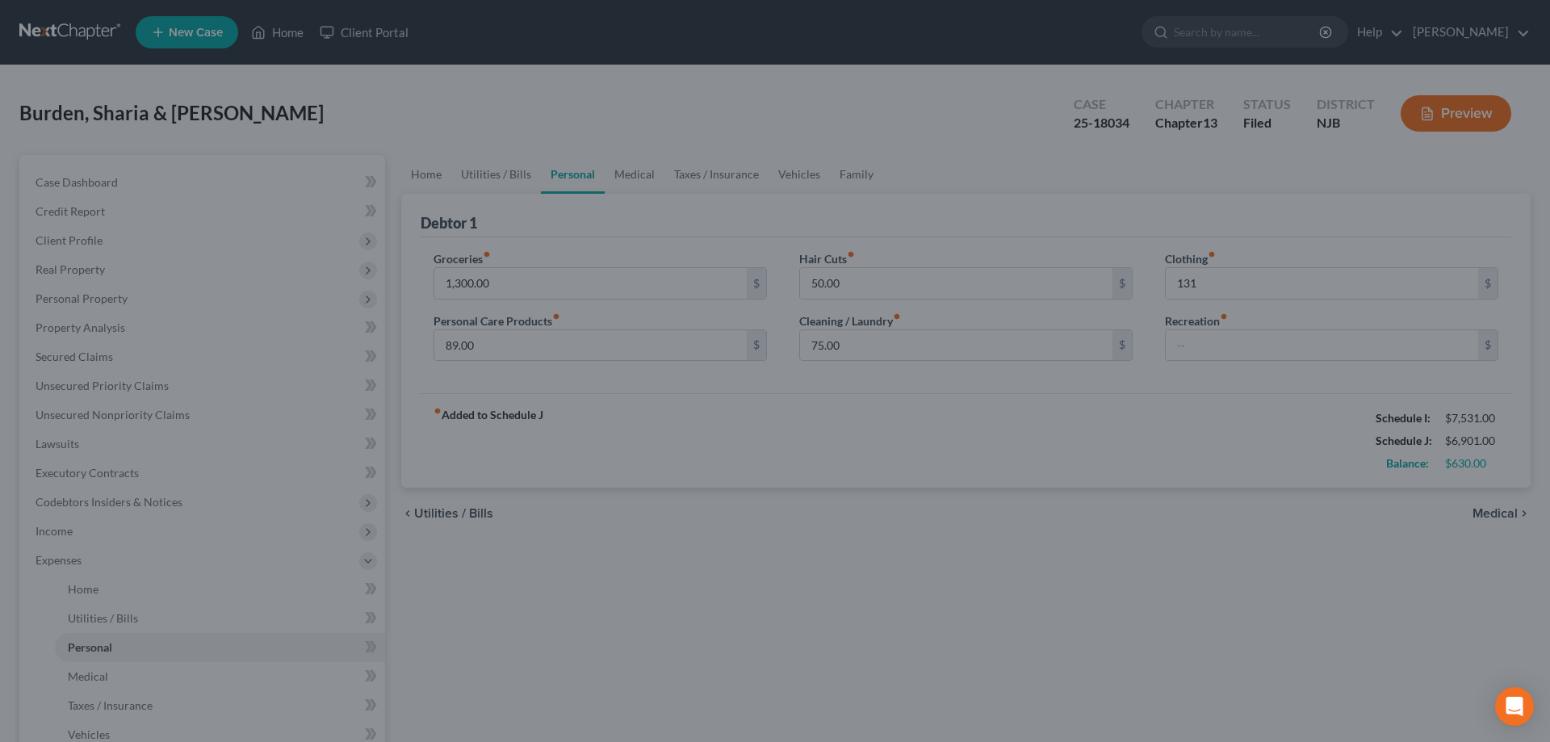
type input "131.00"
